Goal: Task Accomplishment & Management: Complete application form

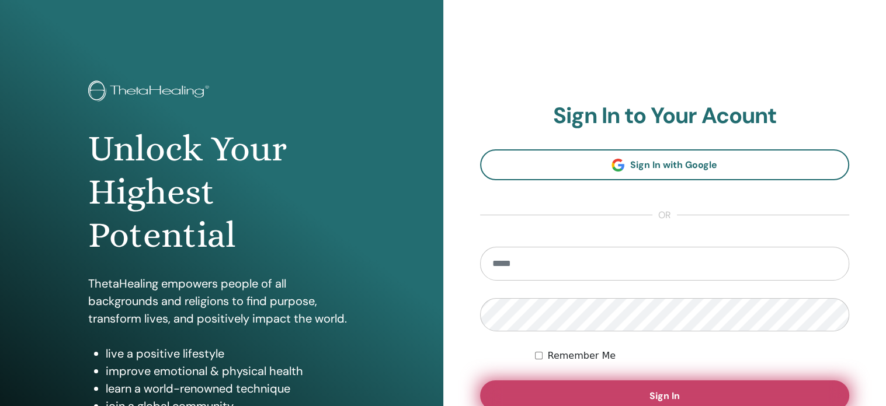
type input "**********"
click at [680, 392] on button "Sign In" at bounding box center [665, 396] width 370 height 30
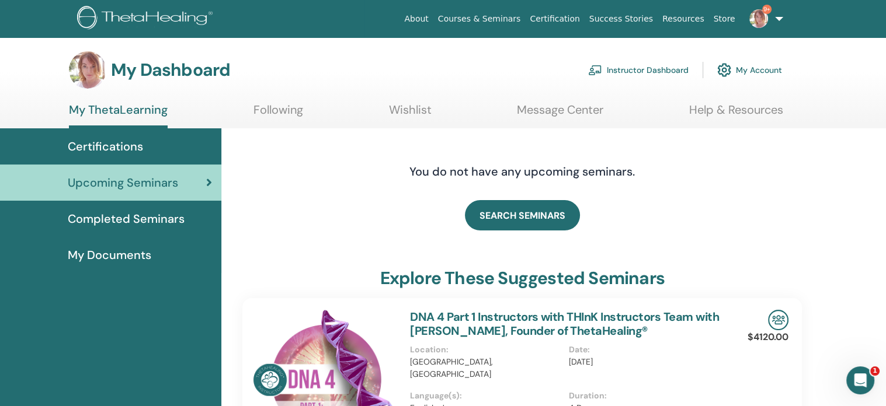
click at [631, 75] on link "Instructor Dashboard" at bounding box center [638, 70] width 100 height 26
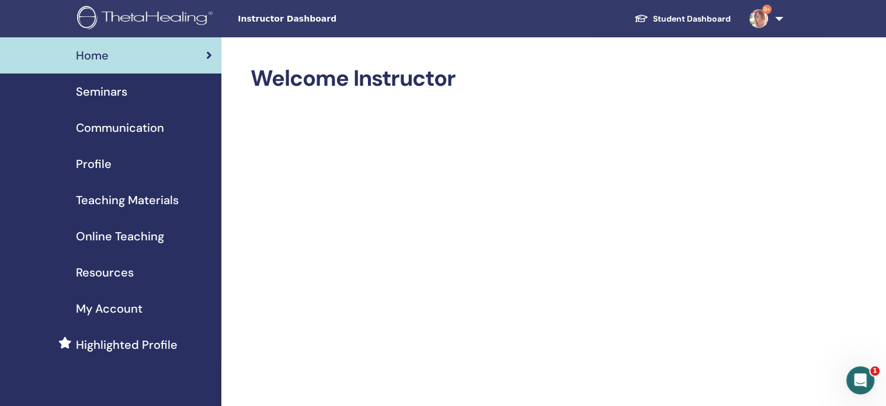
click at [120, 97] on span "Seminars" at bounding box center [101, 92] width 51 height 18
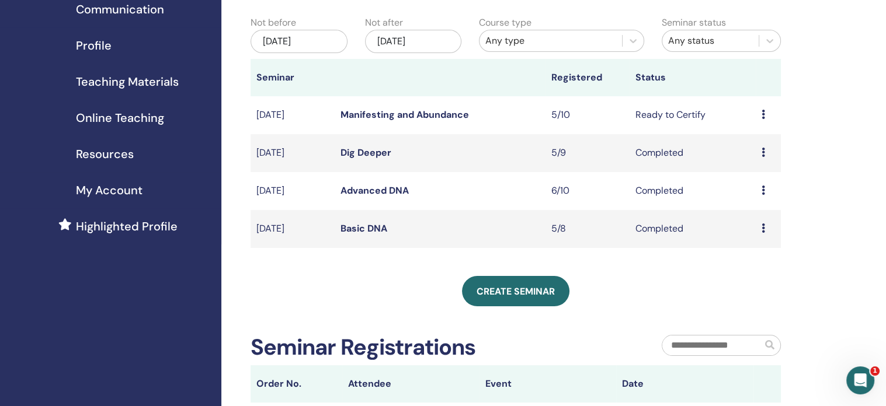
scroll to position [120, 0]
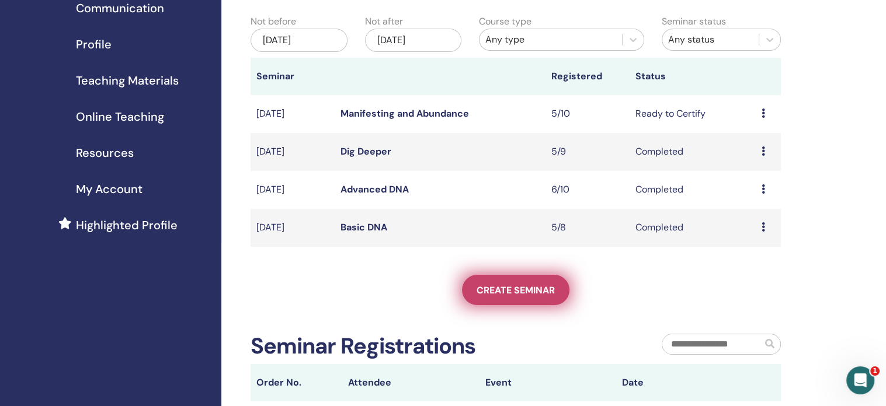
click at [520, 297] on link "Create seminar" at bounding box center [515, 290] width 107 height 30
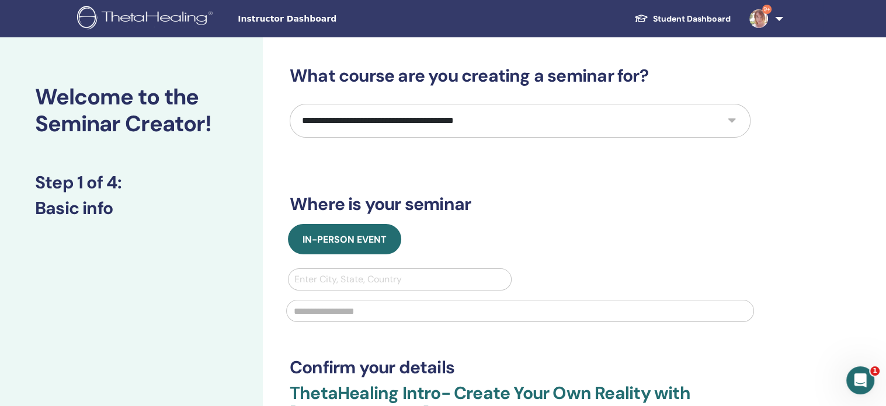
click at [330, 124] on select "**********" at bounding box center [520, 121] width 461 height 34
select select "*"
click at [290, 104] on select "**********" at bounding box center [520, 121] width 461 height 34
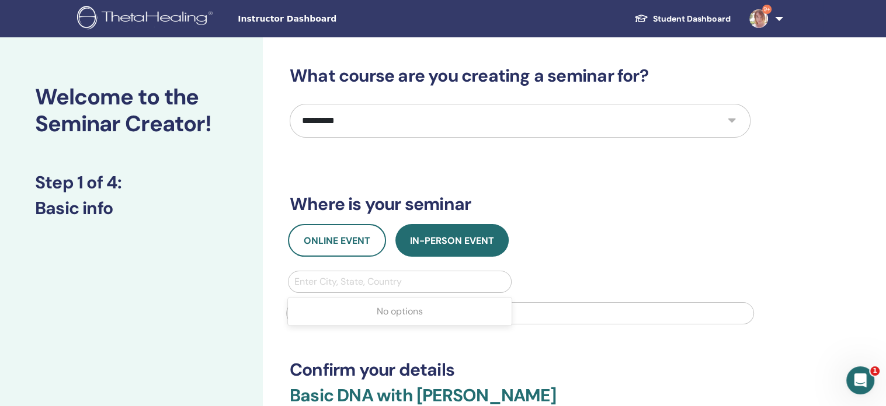
click at [421, 287] on div at bounding box center [399, 282] width 211 height 16
type input "*"
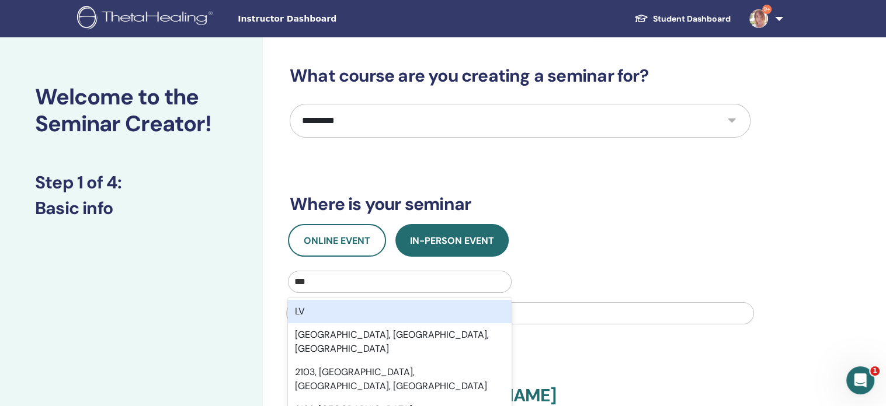
type input "****"
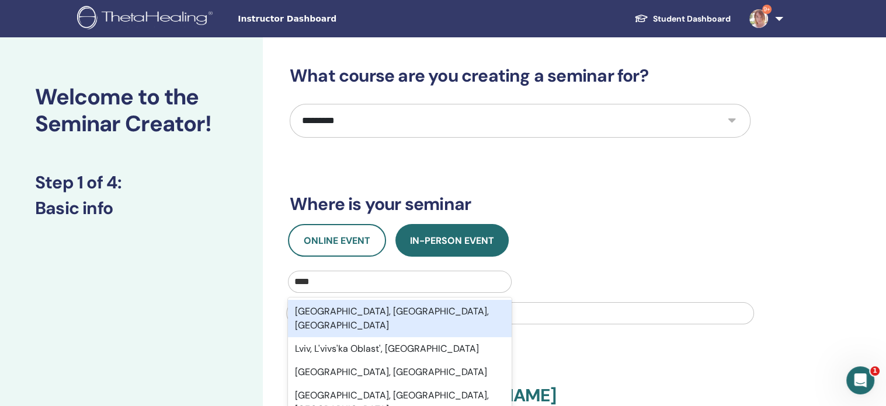
click at [406, 309] on div "Lviv, Lviv Oblast, UKR" at bounding box center [400, 318] width 224 height 37
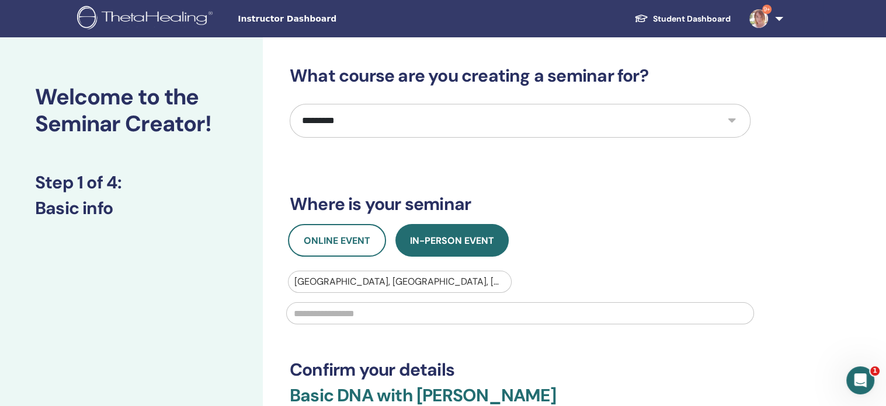
click at [406, 310] on input "text" at bounding box center [520, 313] width 468 height 22
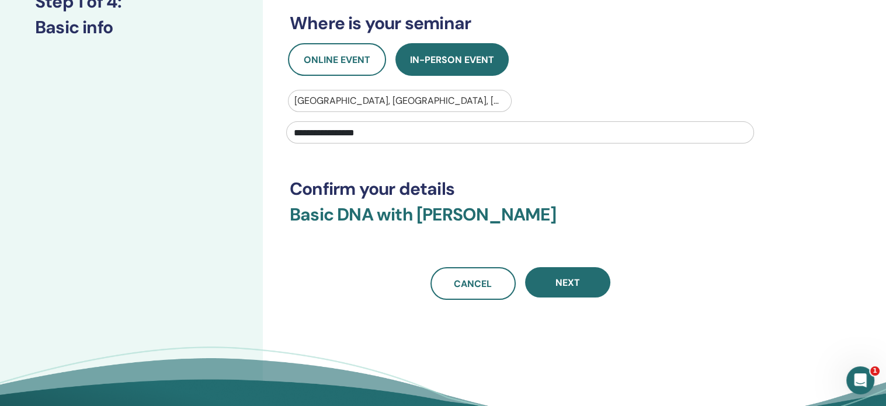
scroll to position [187, 0]
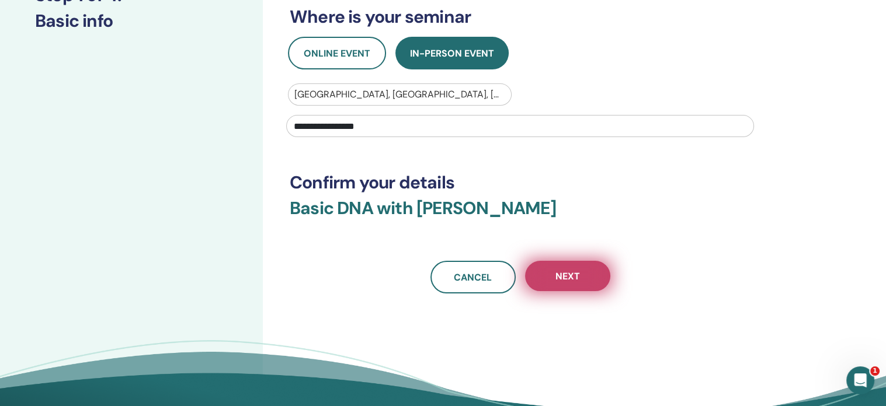
type input "**********"
click at [577, 273] on span "Next" at bounding box center [567, 276] width 25 height 12
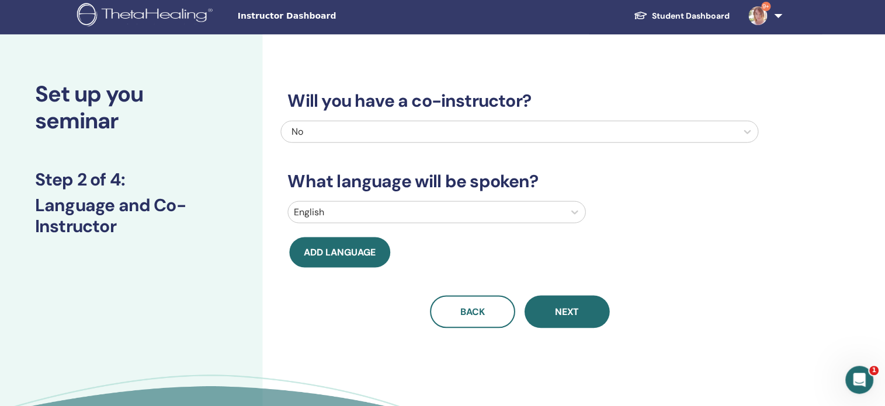
scroll to position [0, 0]
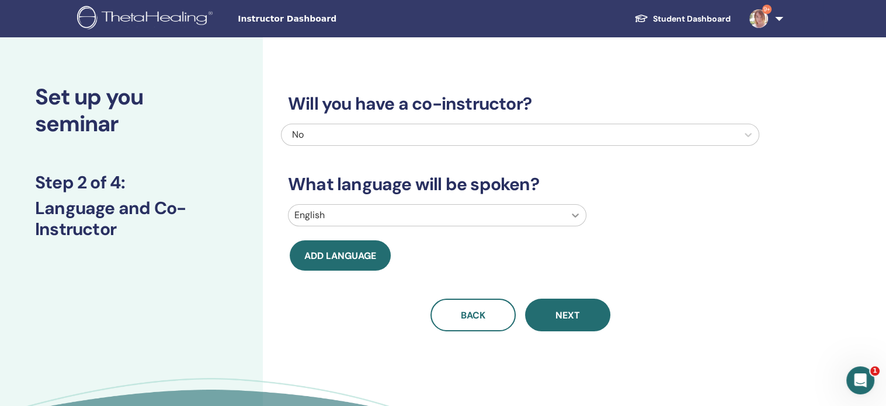
click at [575, 220] on icon at bounding box center [575, 216] width 12 height 12
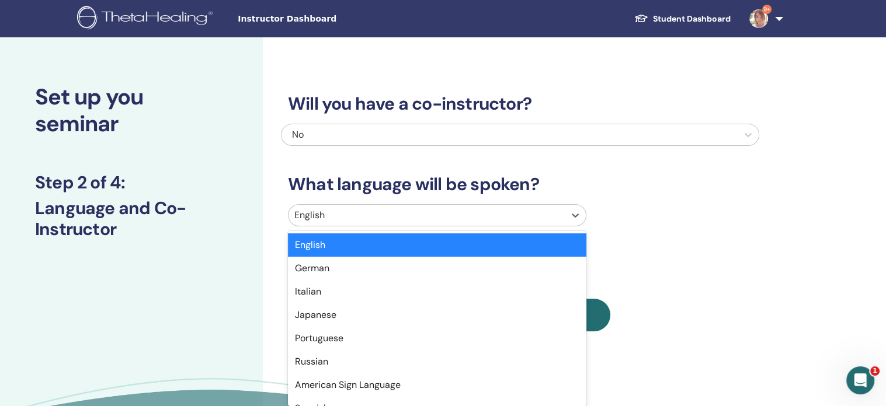
click at [552, 227] on div "option English selected, 1 of 47. 47 results available. Use Up and Down to choo…" at bounding box center [520, 217] width 478 height 27
click at [546, 217] on div at bounding box center [426, 215] width 264 height 16
click at [429, 210] on div at bounding box center [426, 215] width 264 height 16
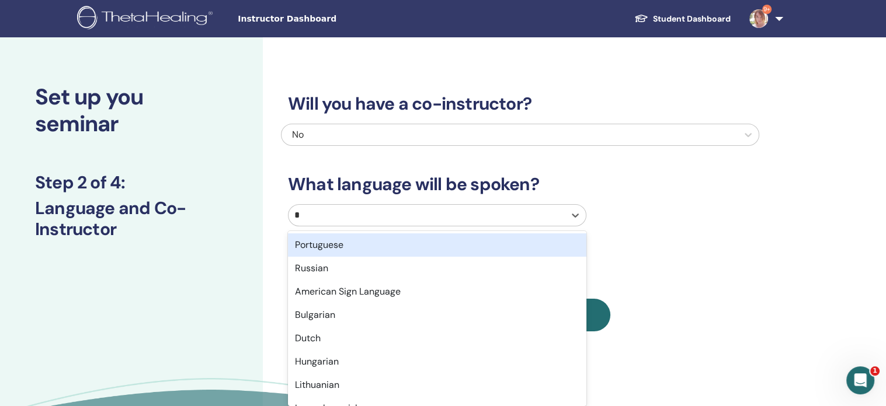
type input "**"
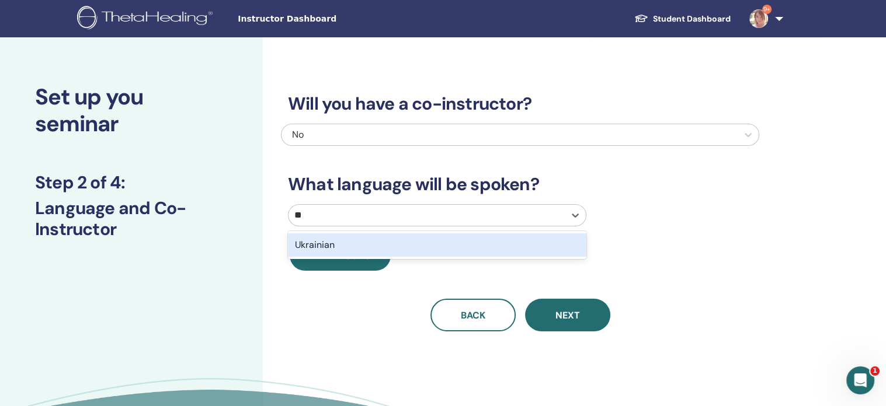
click at [397, 246] on div "Ukrainian" at bounding box center [437, 245] width 298 height 23
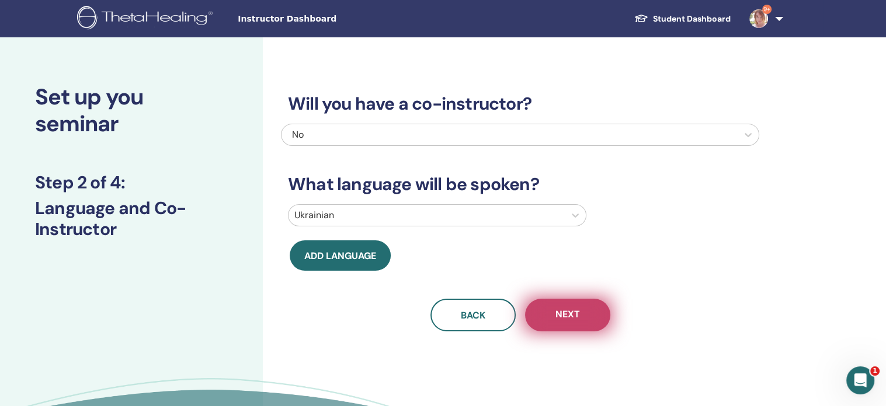
click at [570, 309] on span "Next" at bounding box center [567, 315] width 25 height 15
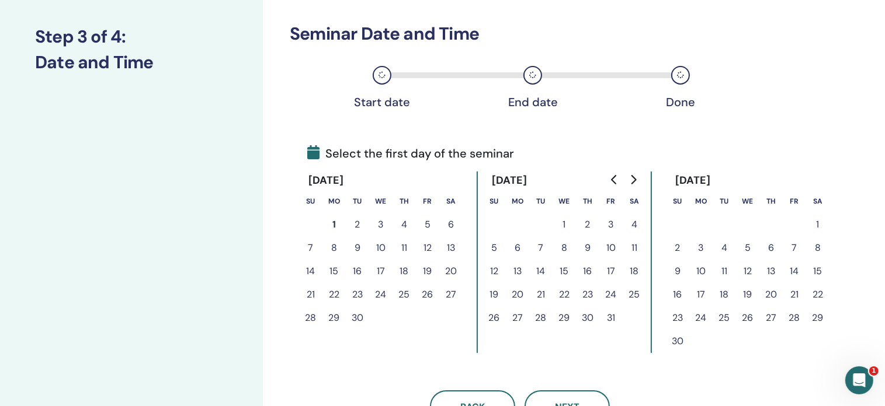
scroll to position [153, 0]
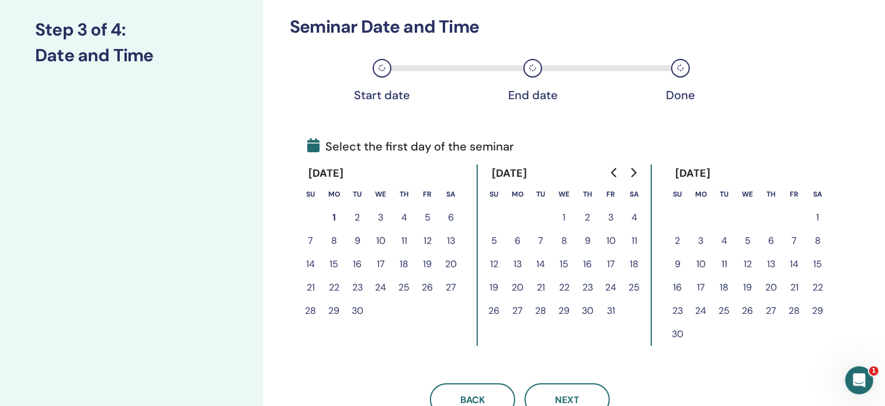
click at [384, 218] on button "3" at bounding box center [380, 217] width 23 height 23
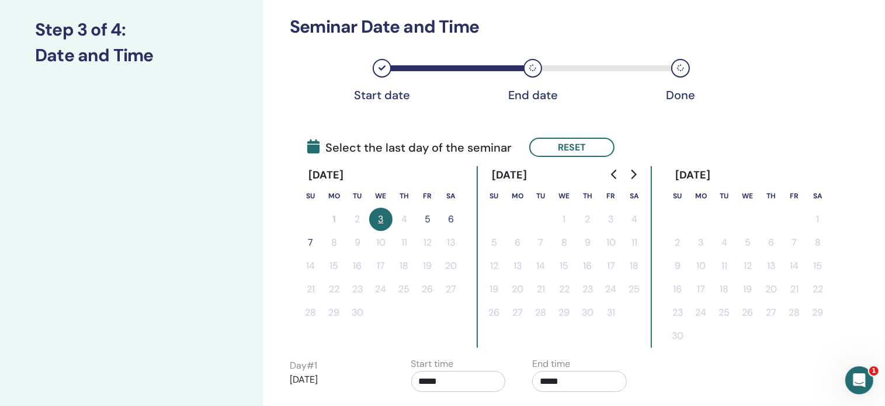
click at [426, 218] on button "5" at bounding box center [427, 219] width 23 height 23
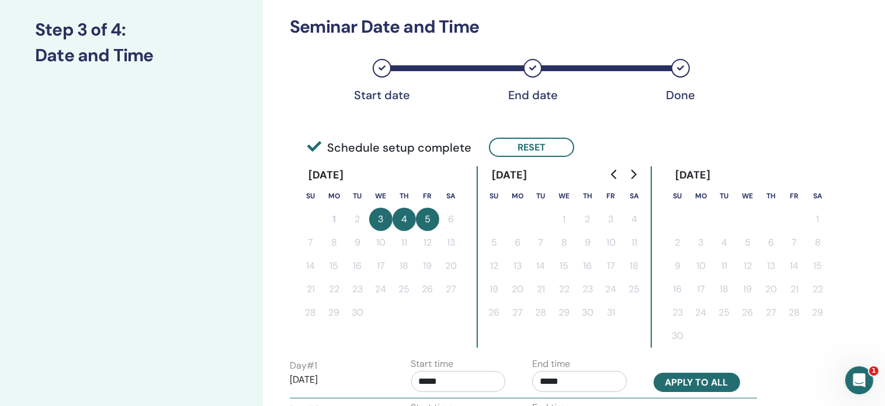
click at [694, 380] on button "Apply to all" at bounding box center [696, 382] width 86 height 19
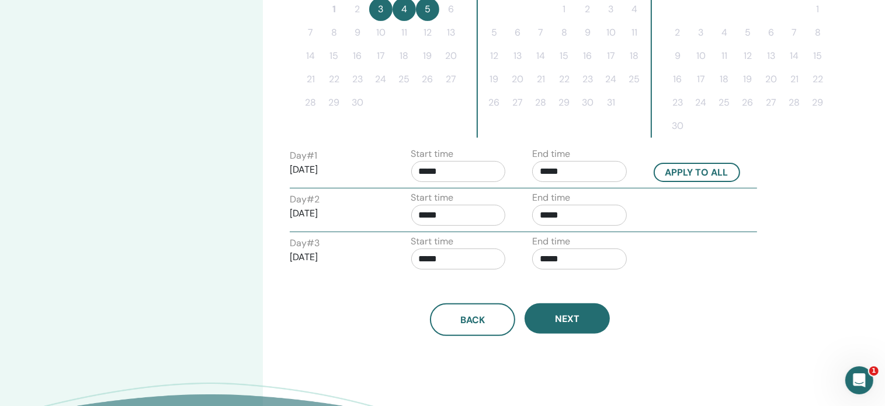
scroll to position [364, 0]
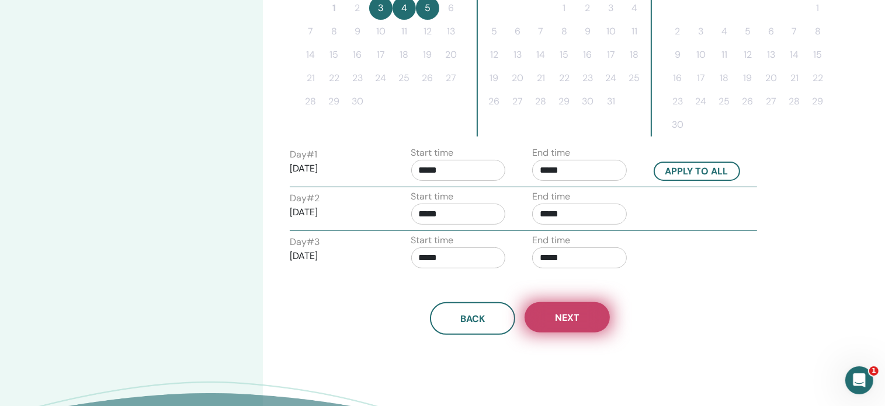
click at [582, 324] on button "Next" at bounding box center [566, 317] width 85 height 30
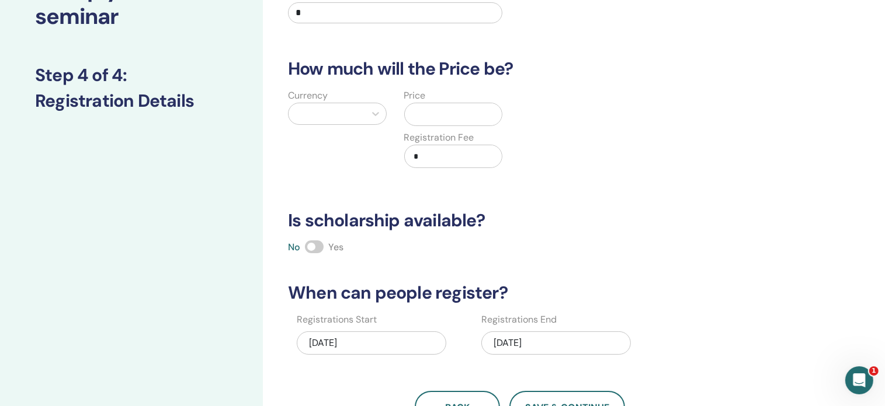
scroll to position [0, 0]
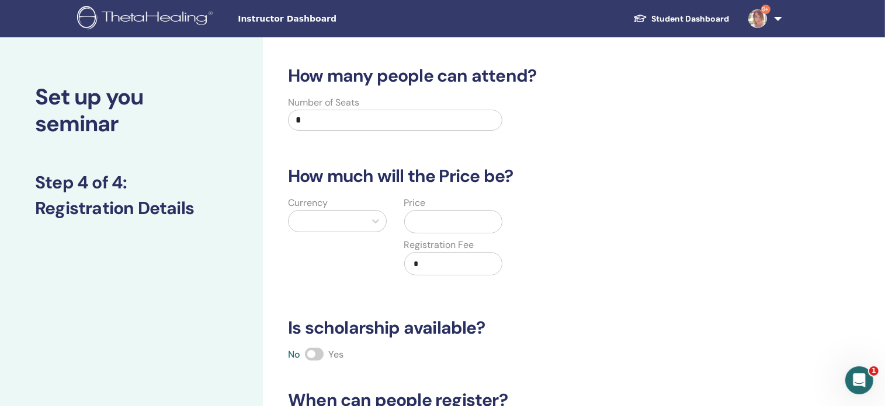
click at [326, 119] on input "*" at bounding box center [395, 120] width 214 height 21
type input "**"
click at [333, 222] on div at bounding box center [326, 221] width 65 height 16
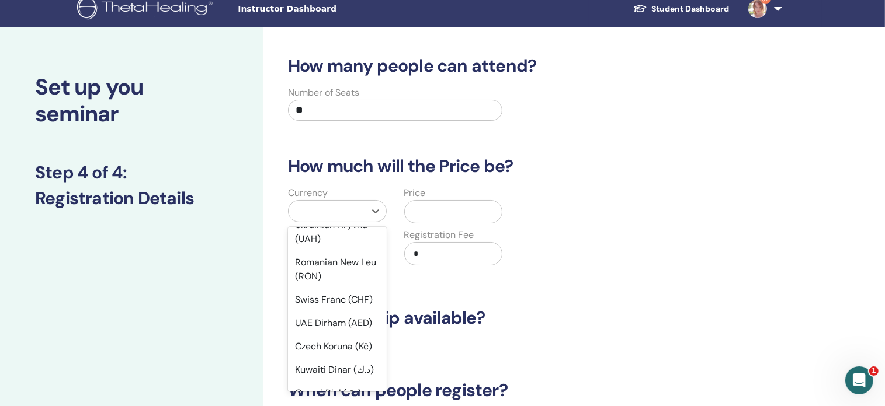
scroll to position [422, 0]
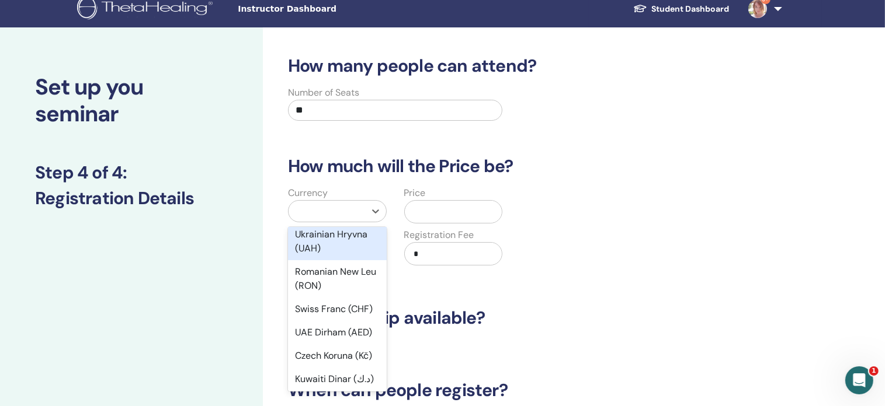
click at [357, 242] on div "Ukrainian Hryvna (UAH)" at bounding box center [337, 241] width 99 height 37
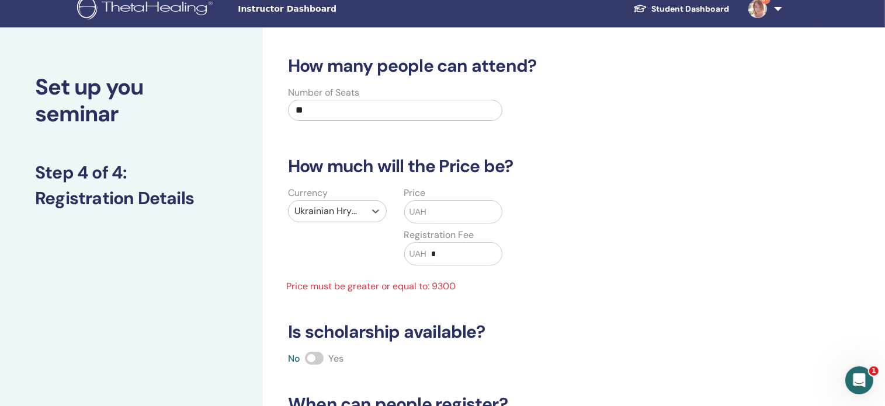
click at [455, 207] on input "text" at bounding box center [463, 212] width 75 height 22
type input "*"
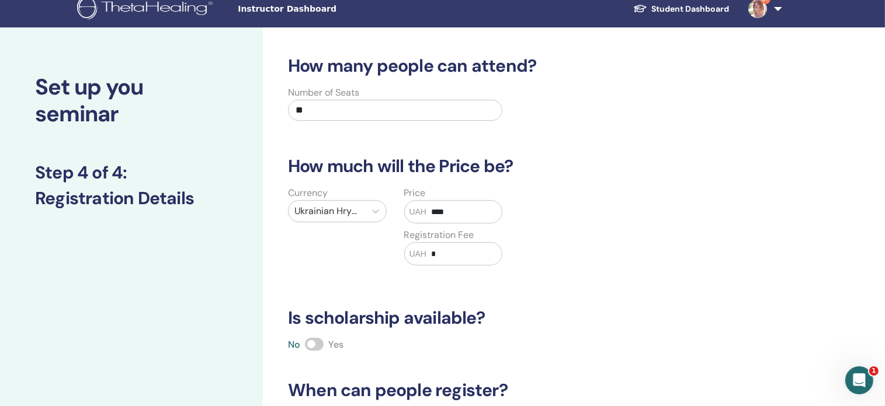
type input "****"
click at [448, 254] on input "*" at bounding box center [463, 254] width 75 height 22
click at [433, 249] on input "****" at bounding box center [463, 254] width 75 height 22
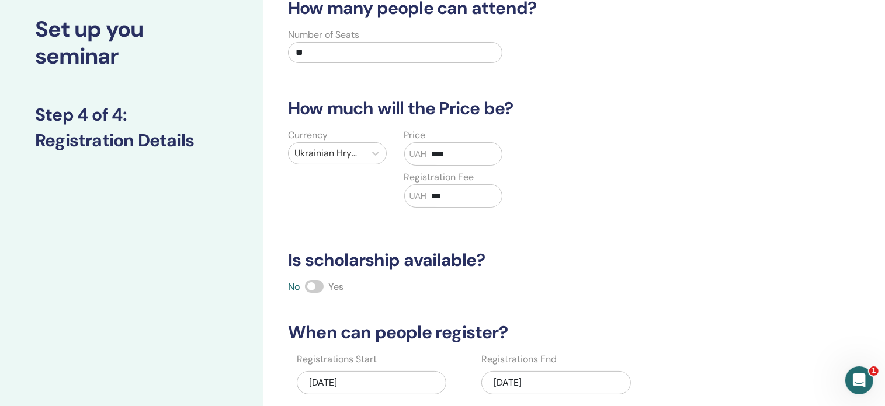
scroll to position [69, 0]
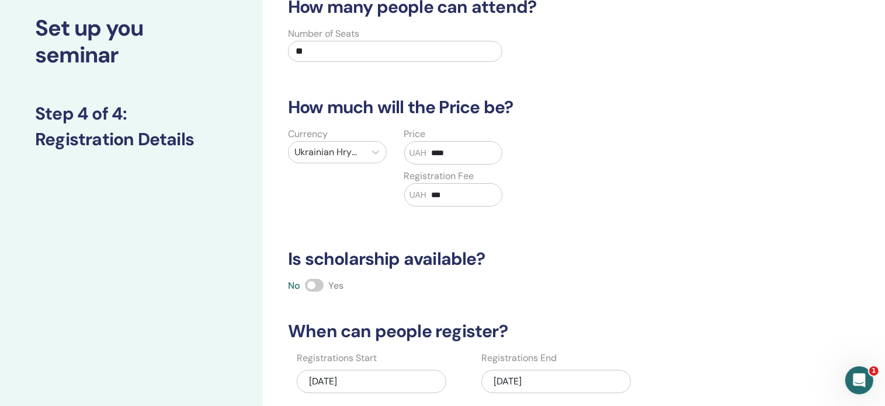
type input "***"
click at [319, 287] on span at bounding box center [314, 285] width 19 height 13
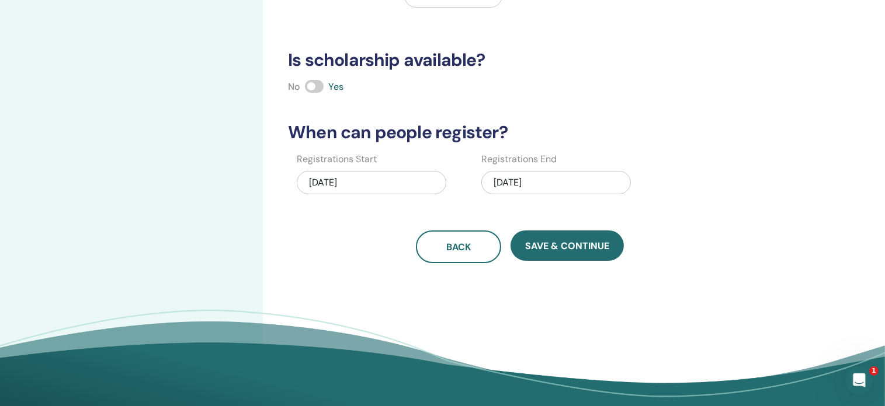
scroll to position [273, 0]
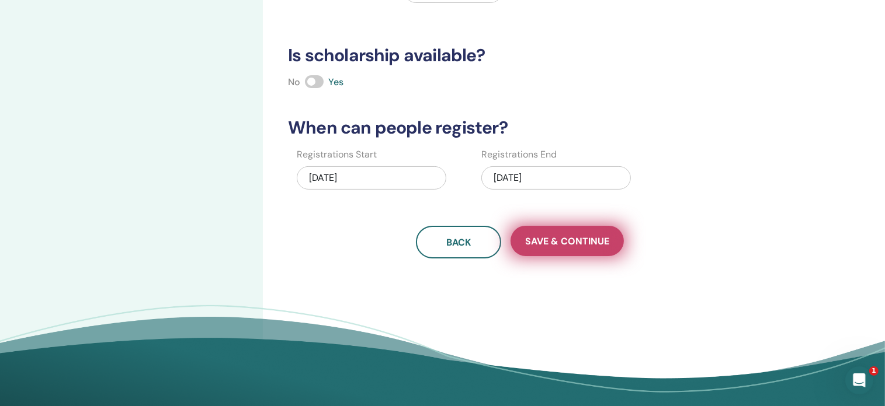
click at [577, 231] on button "Save & Continue" at bounding box center [566, 241] width 113 height 30
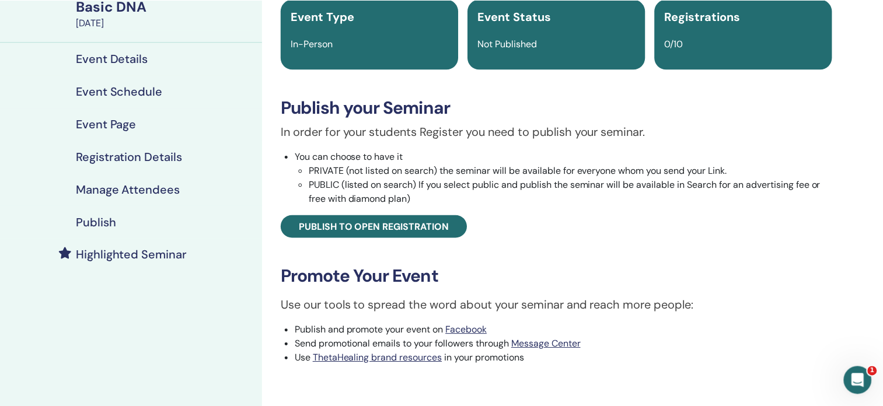
scroll to position [96, 0]
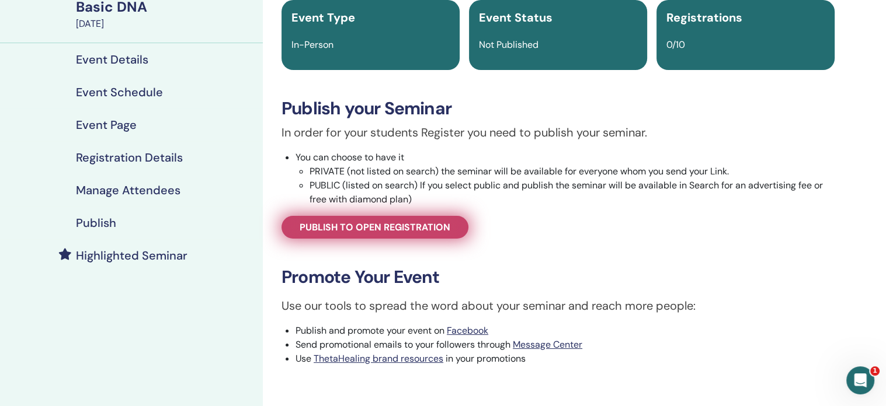
click at [402, 231] on span "Publish to open registration" at bounding box center [375, 227] width 151 height 12
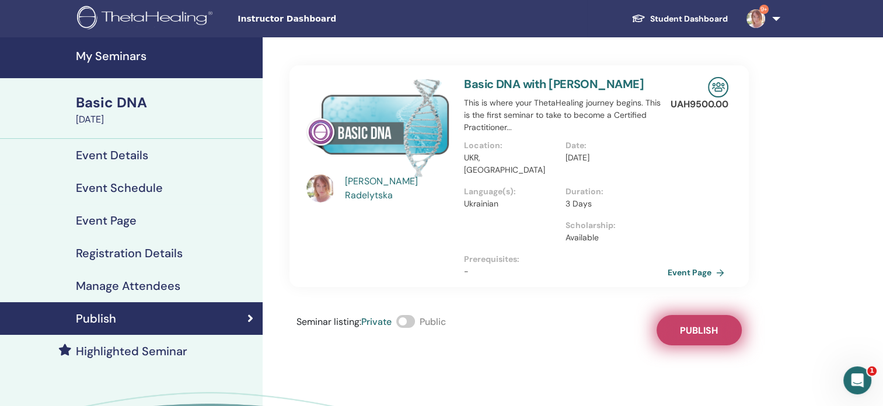
click at [698, 325] on span "Publish" at bounding box center [699, 331] width 38 height 12
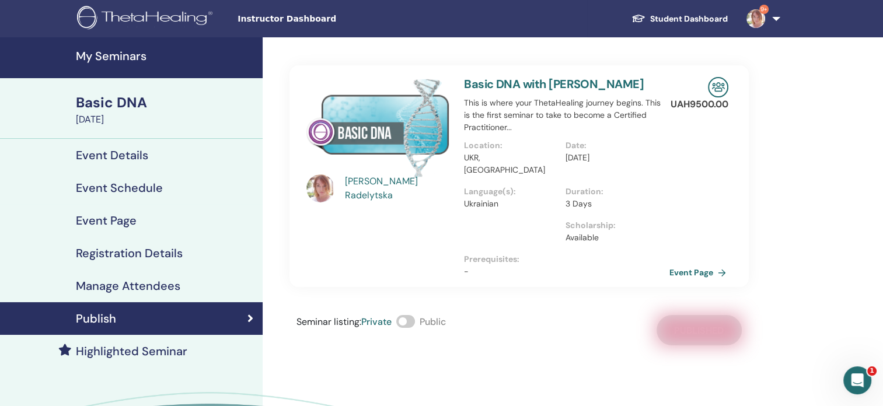
click at [705, 264] on link "Event Page" at bounding box center [700, 273] width 61 height 18
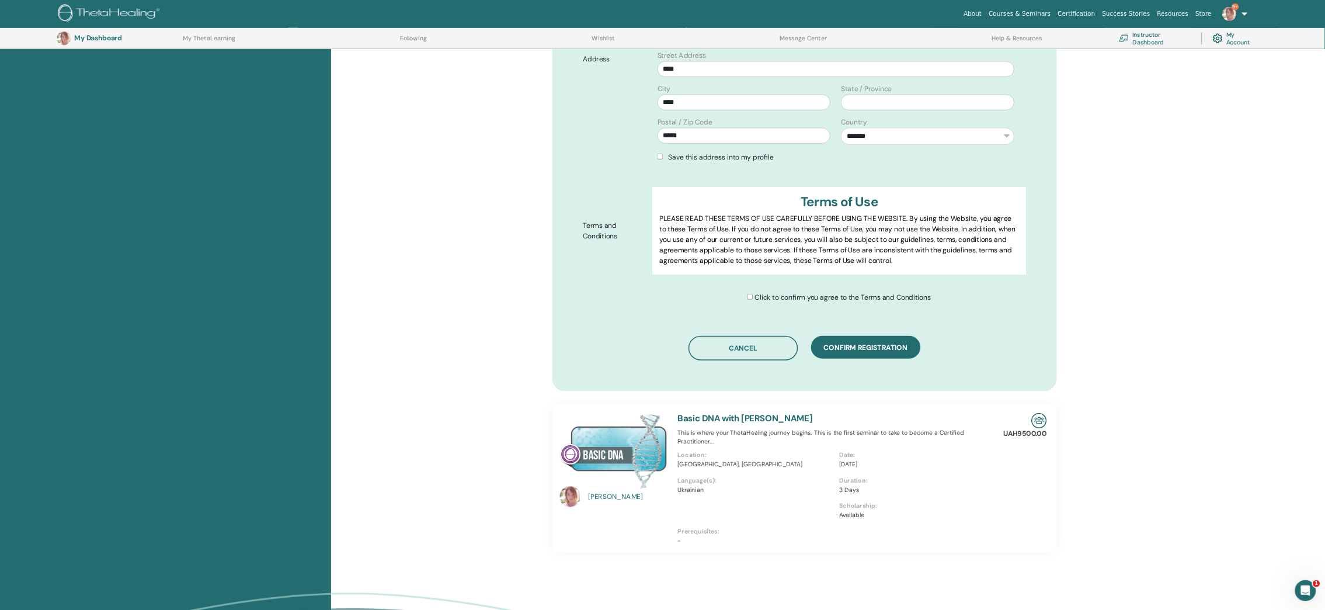
scroll to position [395, 0]
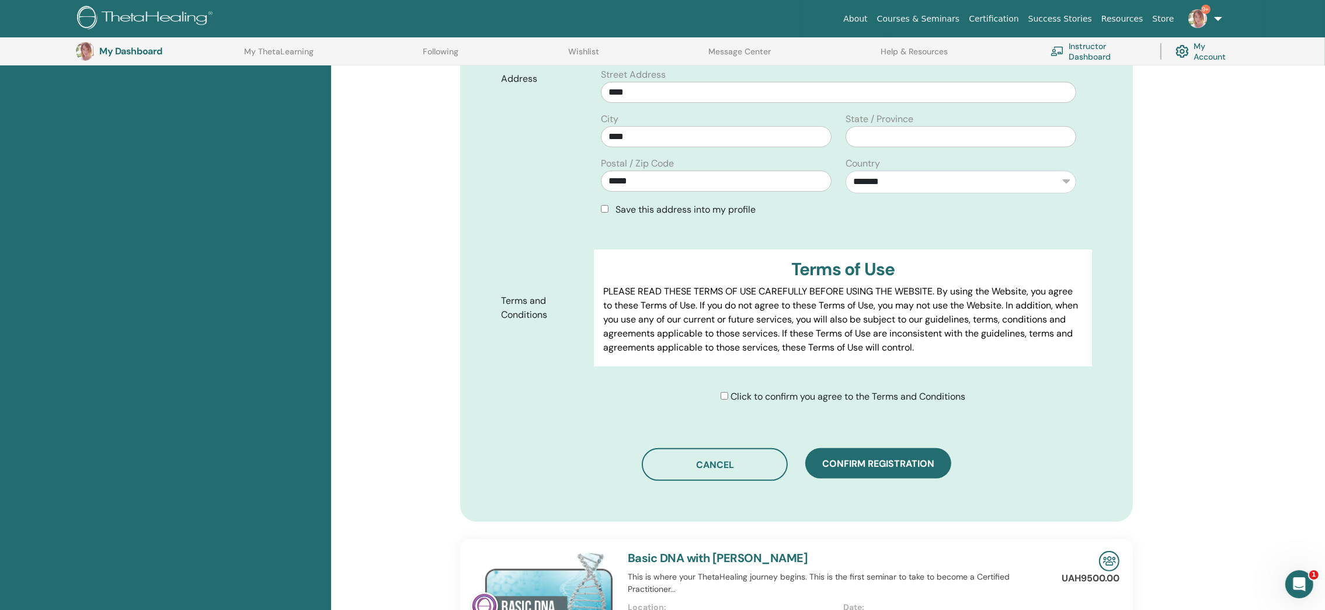
drag, startPoint x: 841, startPoint y: 4, endPoint x: 353, endPoint y: 332, distance: 588.5
click at [353, 332] on div "**********" at bounding box center [828, 332] width 994 height 1148
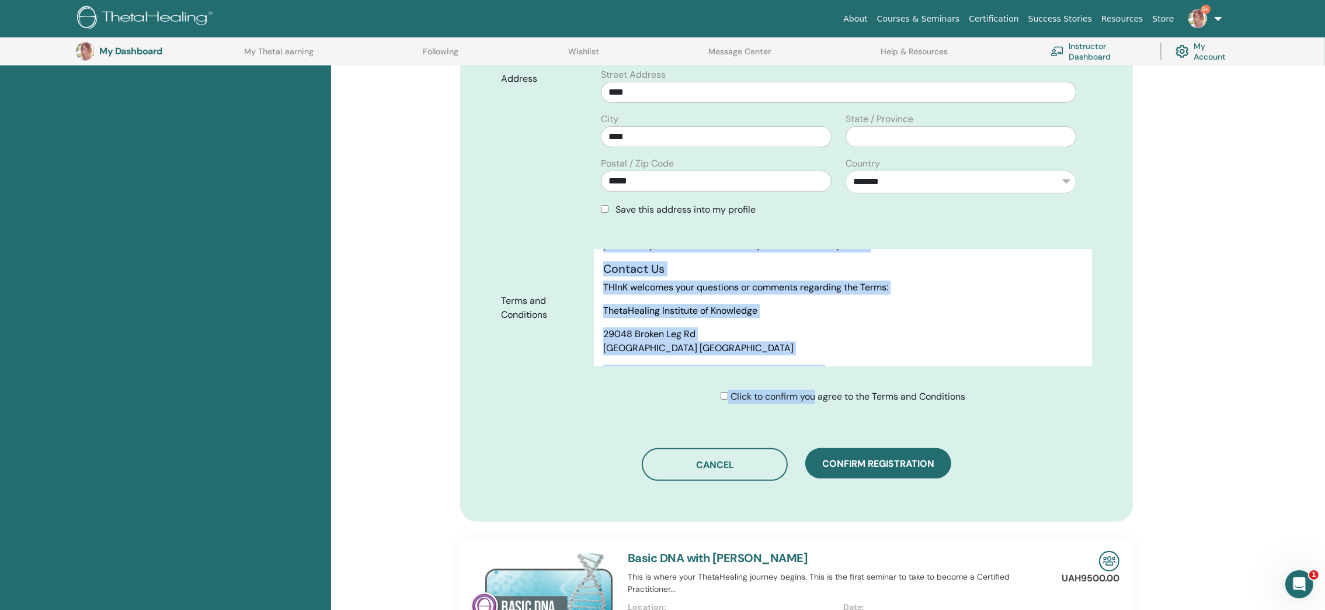
scroll to position [4907, 0]
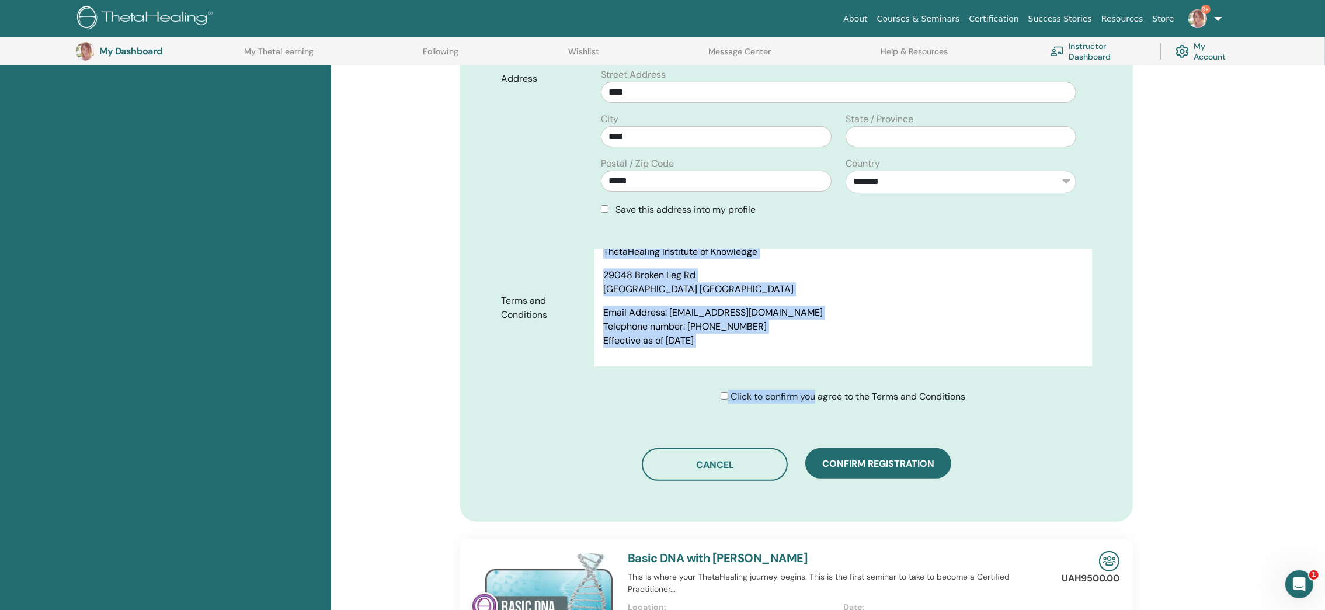
drag, startPoint x: 604, startPoint y: 287, endPoint x: 880, endPoint y: 331, distance: 279.7
click at [880, 331] on div "Terms of Use PLEASE READ THESE TERMS OF USE CAREFULLY BEFORE USING THE WEBSITE.…" at bounding box center [843, 307] width 498 height 117
copy div "PLEASE READ THESE TERMS OF USE CAREFULLY BEFORE USING THE WEBSITE. By using the…"
